Goal: Task Accomplishment & Management: Manage account settings

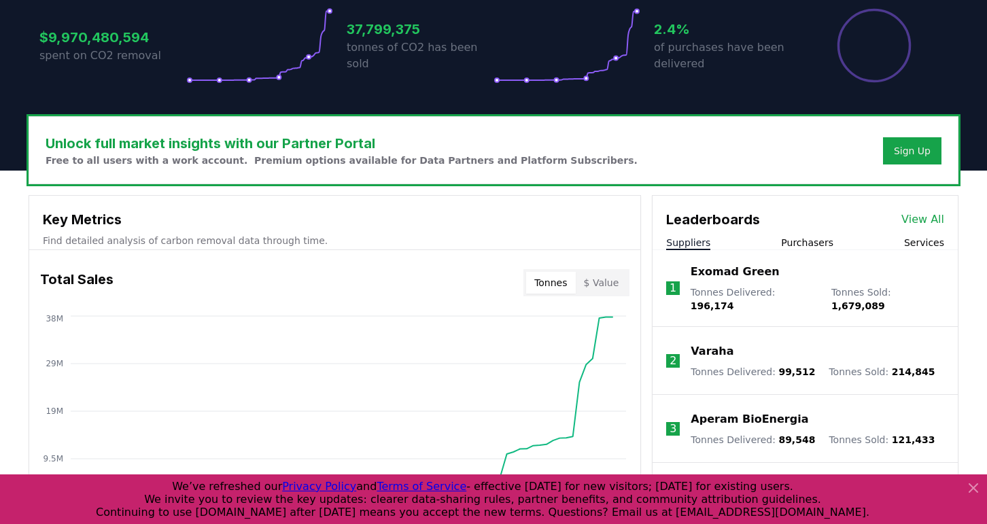
scroll to position [305, 0]
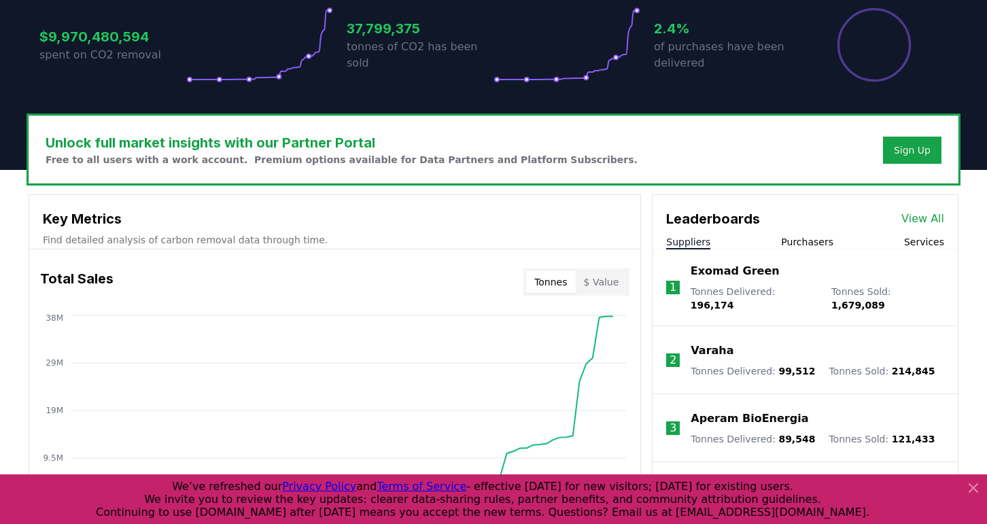
click at [928, 217] on link "View All" at bounding box center [922, 219] width 43 height 16
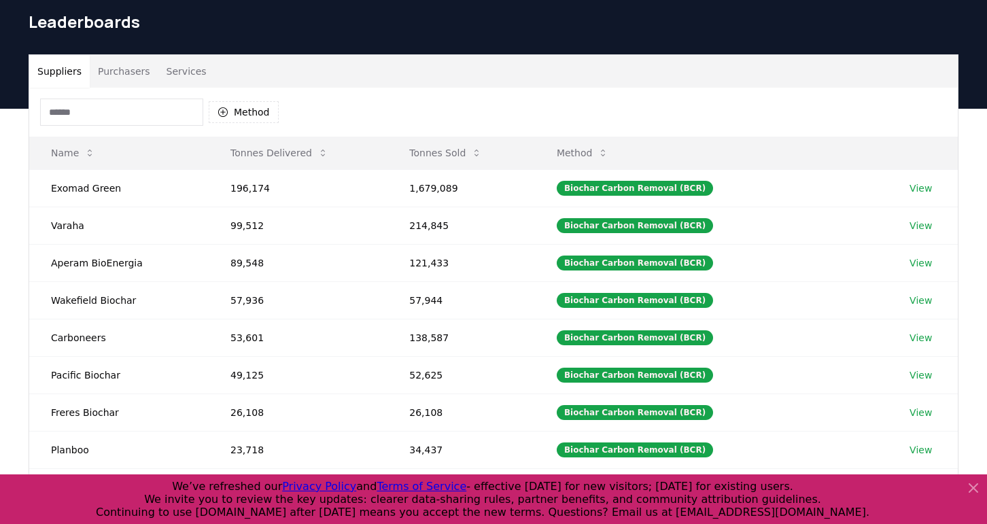
scroll to position [52, 0]
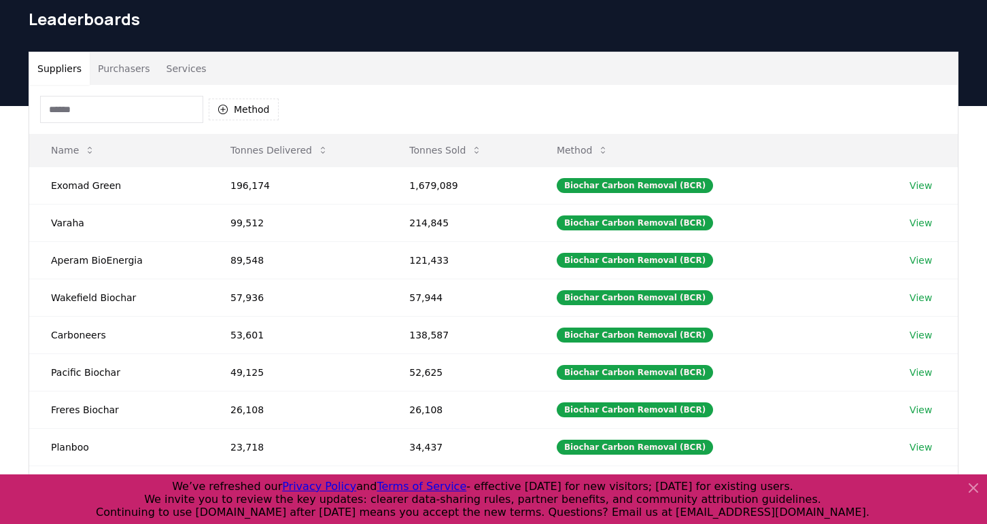
click at [976, 487] on icon at bounding box center [973, 488] width 16 height 16
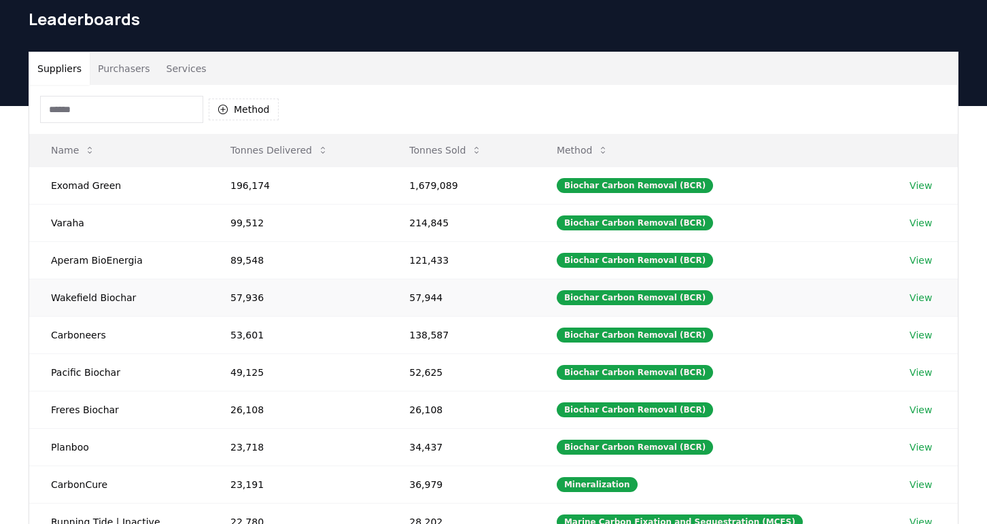
scroll to position [0, 0]
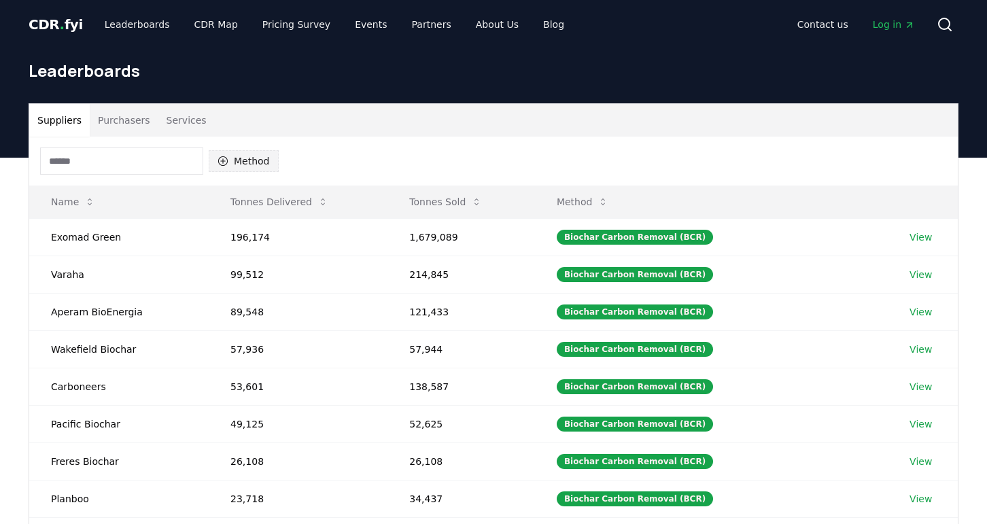
click at [224, 164] on icon "button" at bounding box center [223, 161] width 11 height 11
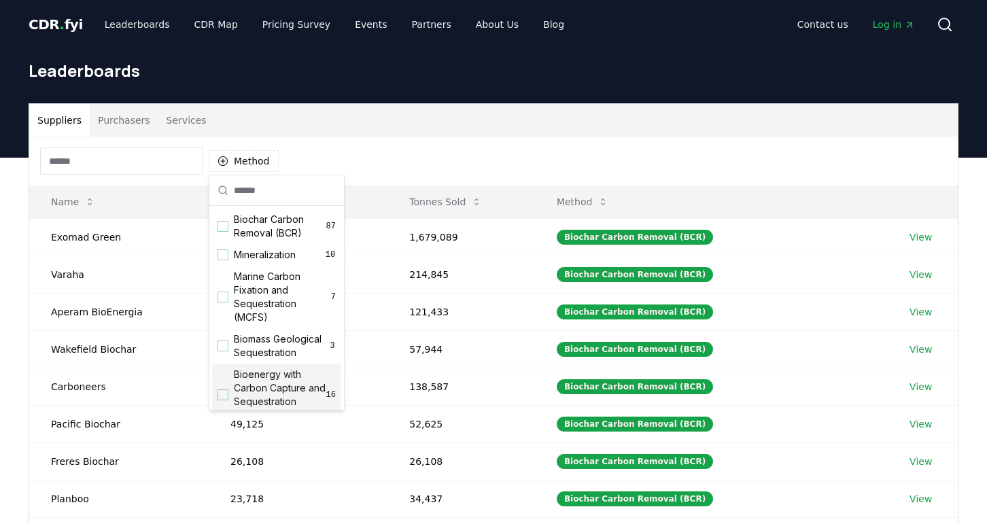
click at [891, 27] on span "Log in" at bounding box center [894, 25] width 42 height 14
